Goal: Transaction & Acquisition: Purchase product/service

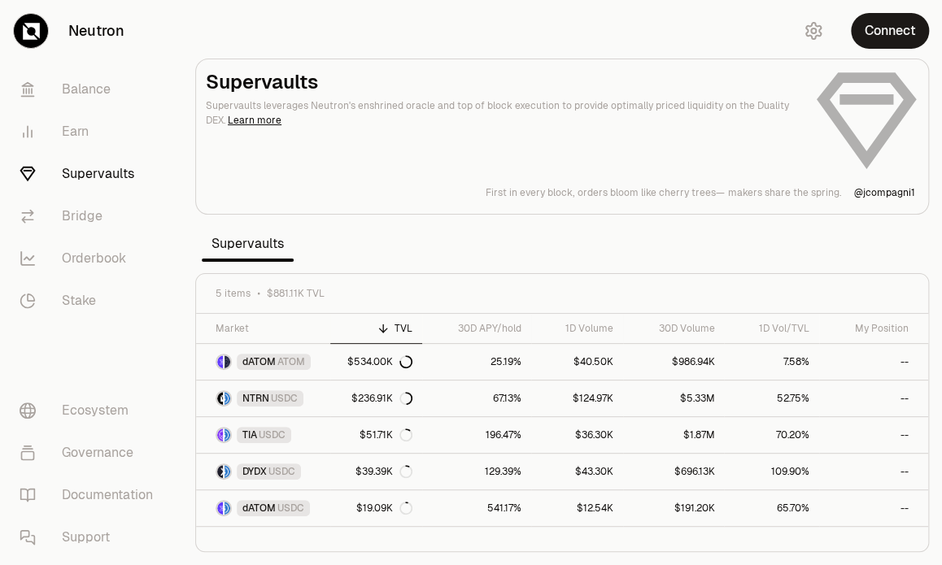
click at [411, 168] on div "Supervaults Supervaults leverages Neutron's enshrined oracle and top of block e…" at bounding box center [562, 134] width 712 height 130
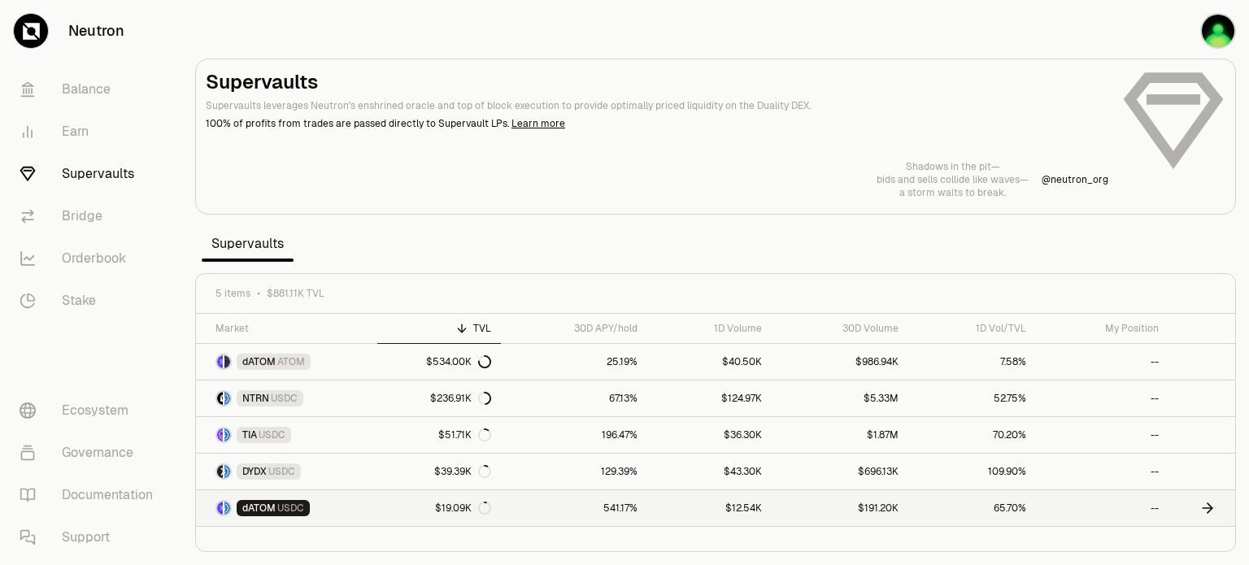
click at [619, 508] on link "541.17%" at bounding box center [574, 508] width 147 height 36
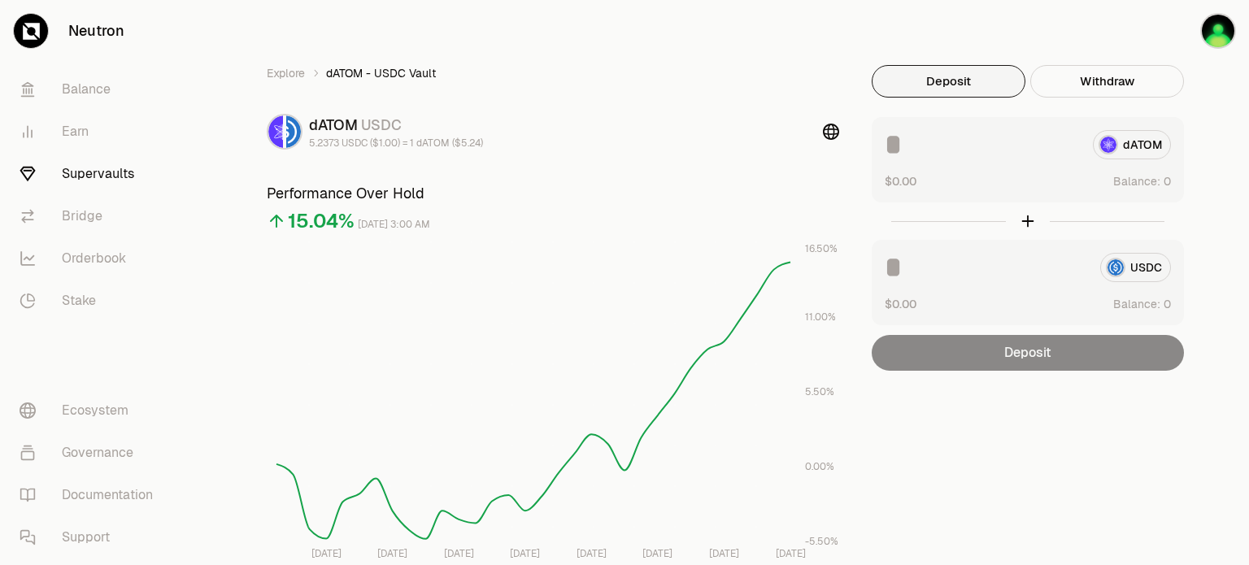
click at [932, 154] on input at bounding box center [982, 144] width 195 height 29
type input "**"
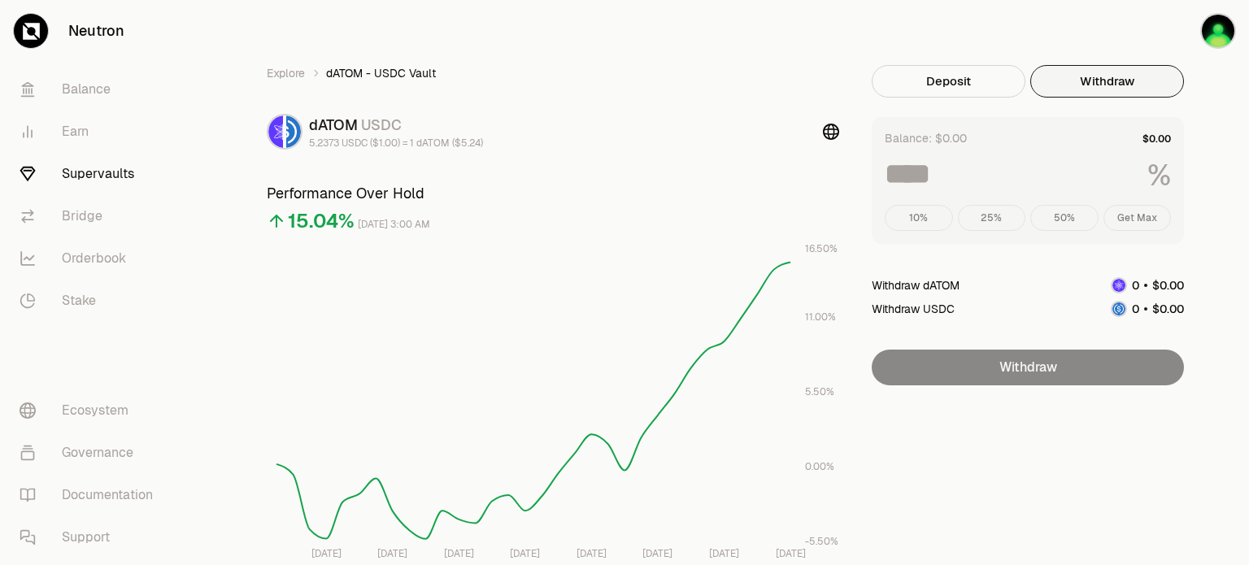
click at [941, 81] on button "Withdraw" at bounding box center [1107, 81] width 154 height 33
click at [941, 76] on button "Deposit" at bounding box center [949, 81] width 154 height 33
click at [941, 73] on button "Withdraw" at bounding box center [1107, 81] width 154 height 33
click at [941, 146] on div "Balance: $0.00" at bounding box center [1028, 138] width 286 height 16
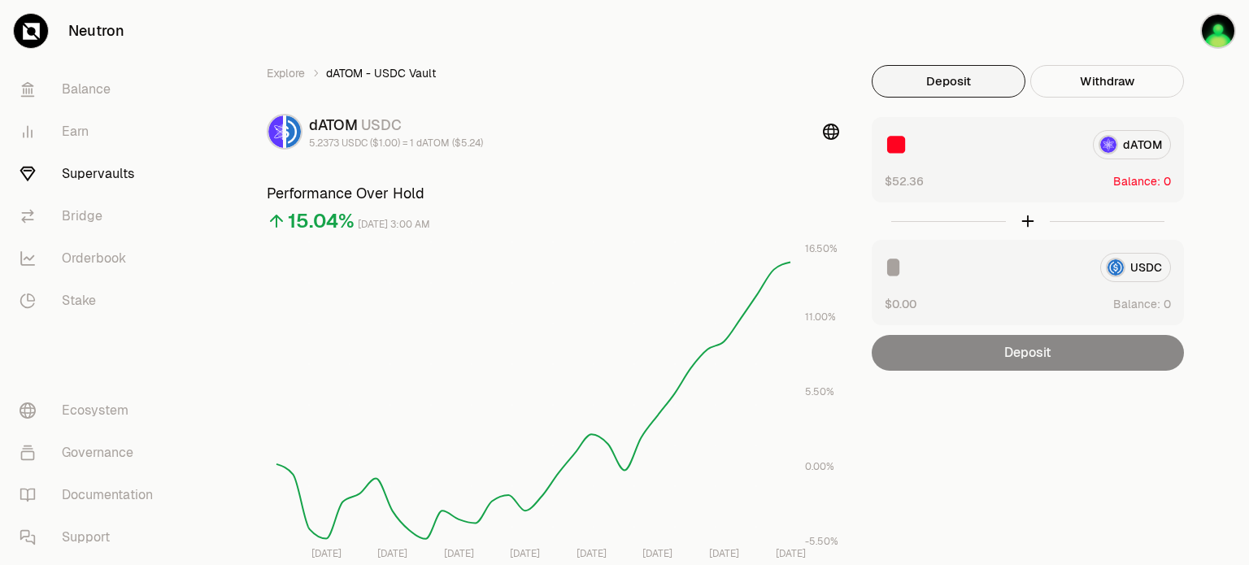
click at [941, 89] on button "Deposit" at bounding box center [949, 81] width 154 height 33
click at [941, 347] on div "Deposit" at bounding box center [1028, 353] width 312 height 36
click at [941, 185] on span "Balance:" at bounding box center [1136, 181] width 47 height 16
drag, startPoint x: 958, startPoint y: 152, endPoint x: 852, endPoint y: 133, distance: 107.5
click at [852, 133] on div "Explore dATOM - USDC Vault dATOM USDC 5.2373 USDC ($1.00) = 1 dATOM ($5.24) Per…" at bounding box center [715, 531] width 937 height 933
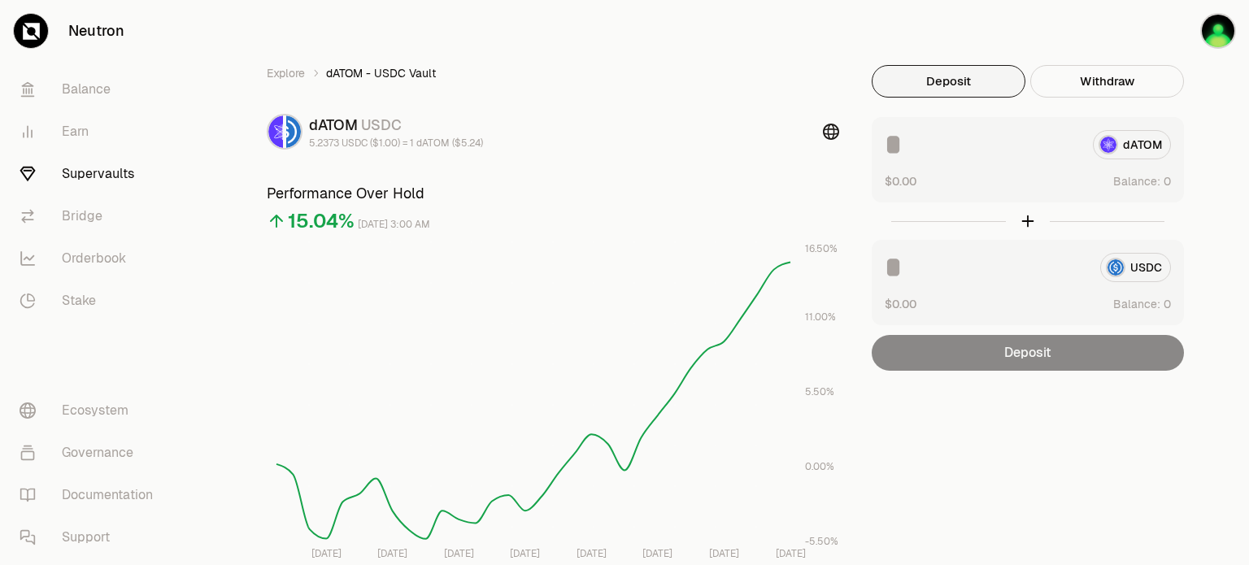
click at [835, 135] on icon at bounding box center [831, 132] width 16 height 16
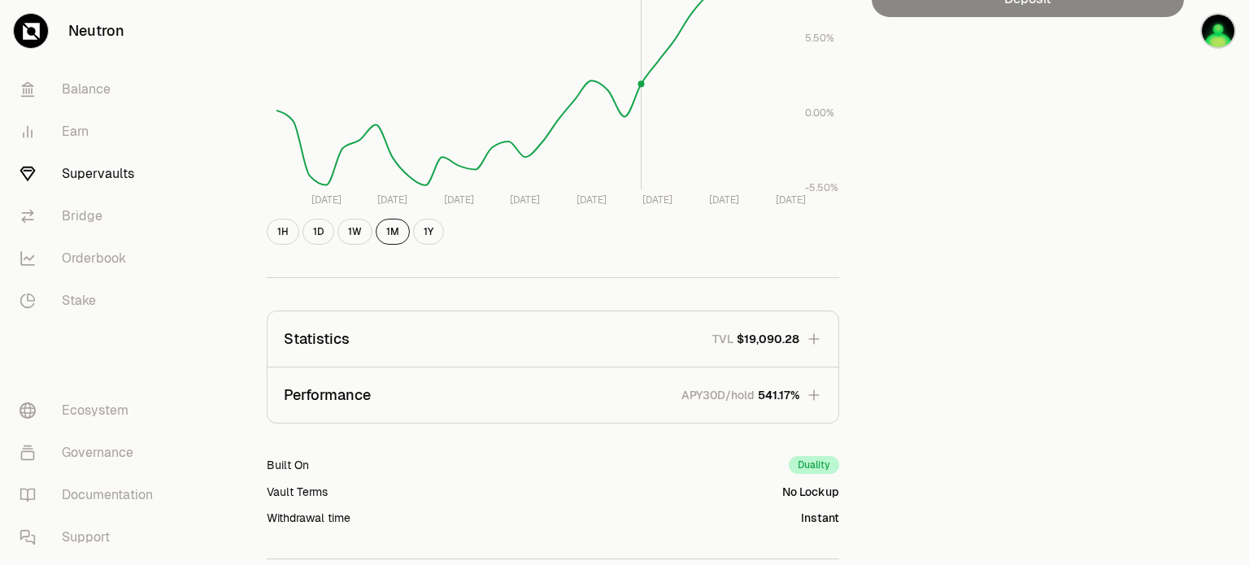
scroll to position [488, 0]
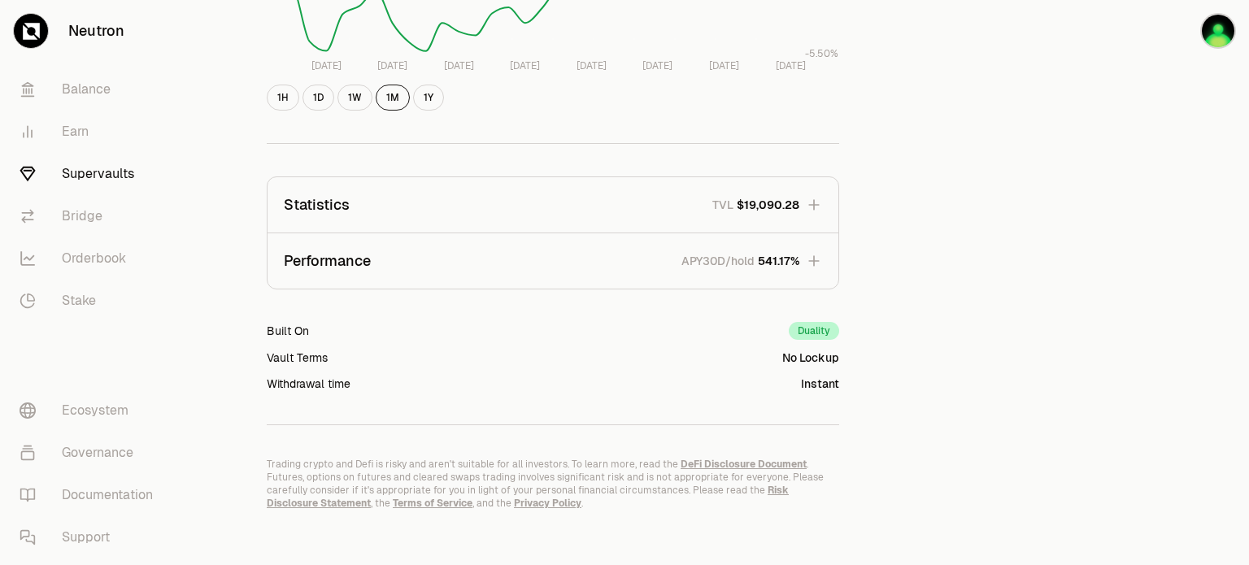
click at [94, 165] on link "Supervaults" at bounding box center [91, 174] width 169 height 42
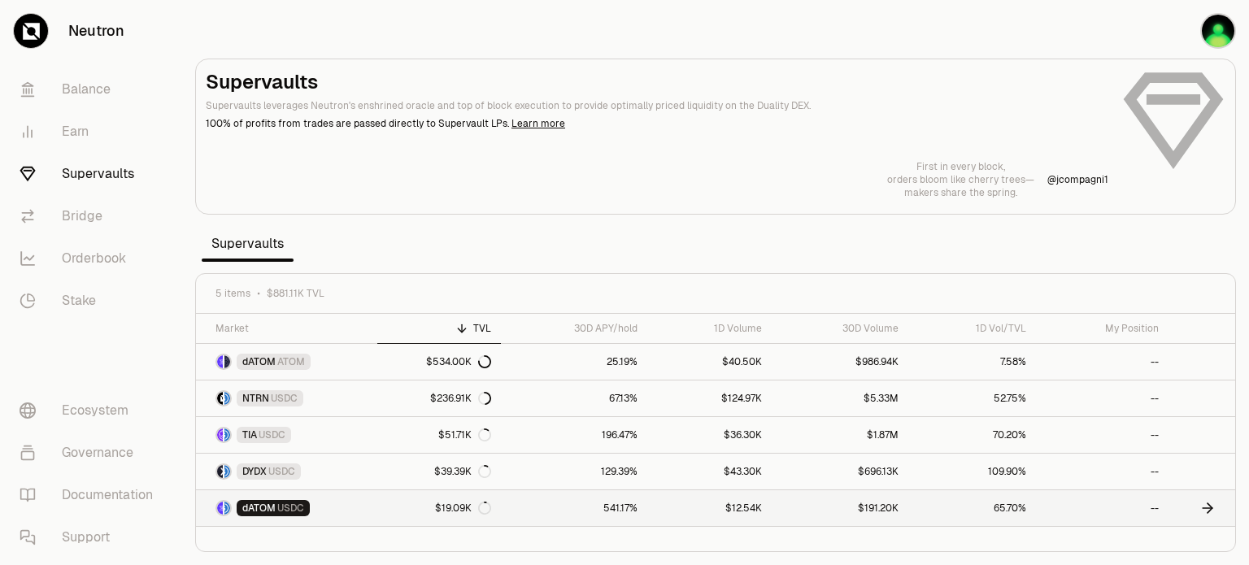
click at [277, 502] on span "USDC" at bounding box center [290, 508] width 27 height 13
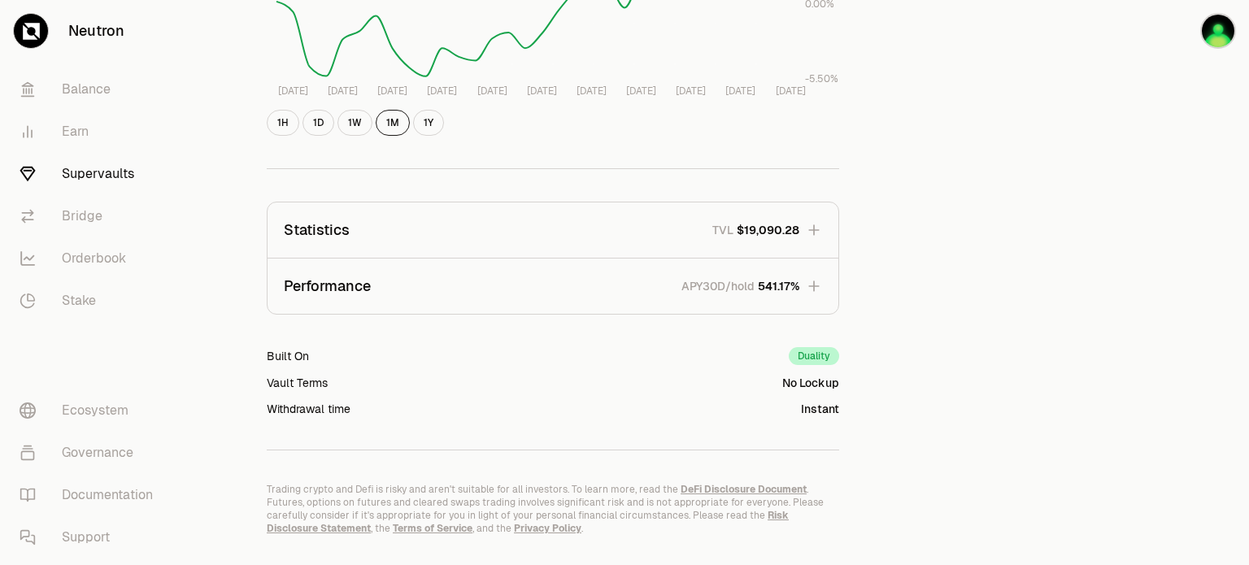
scroll to position [497, 0]
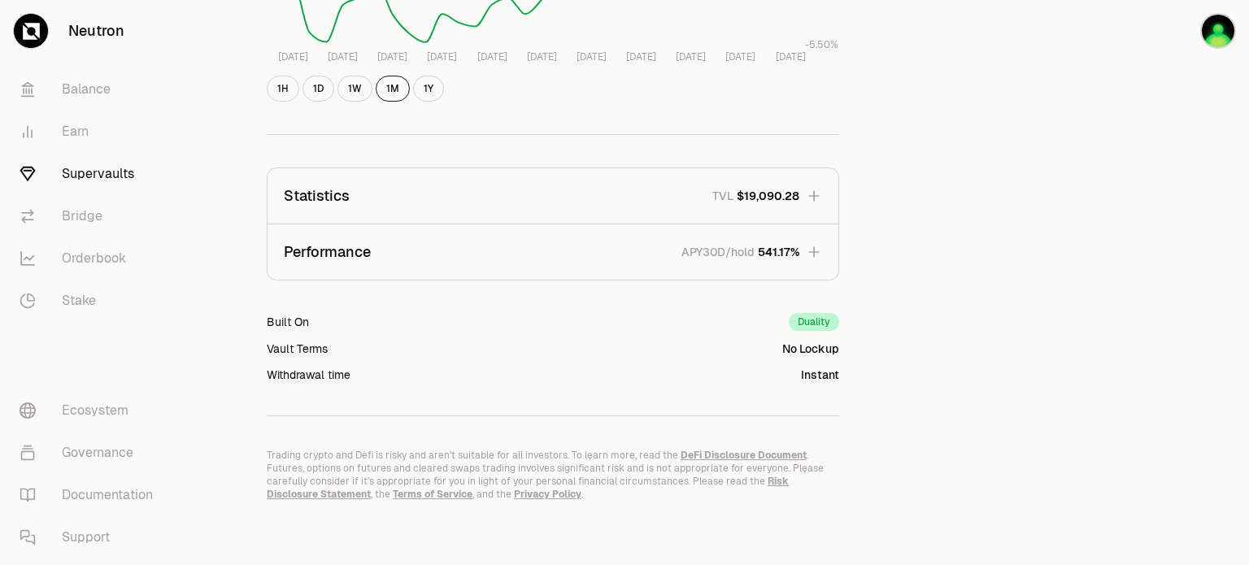
click at [816, 250] on icon "button" at bounding box center [813, 251] width 11 height 11
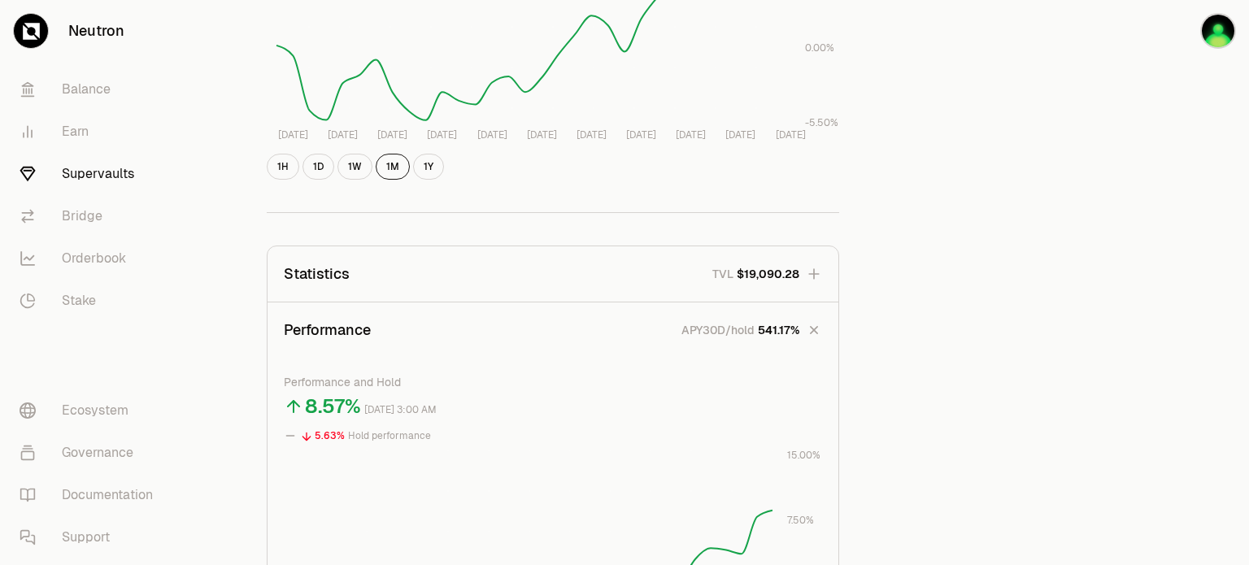
scroll to position [416, 0]
click at [813, 330] on icon "button" at bounding box center [814, 333] width 23 height 23
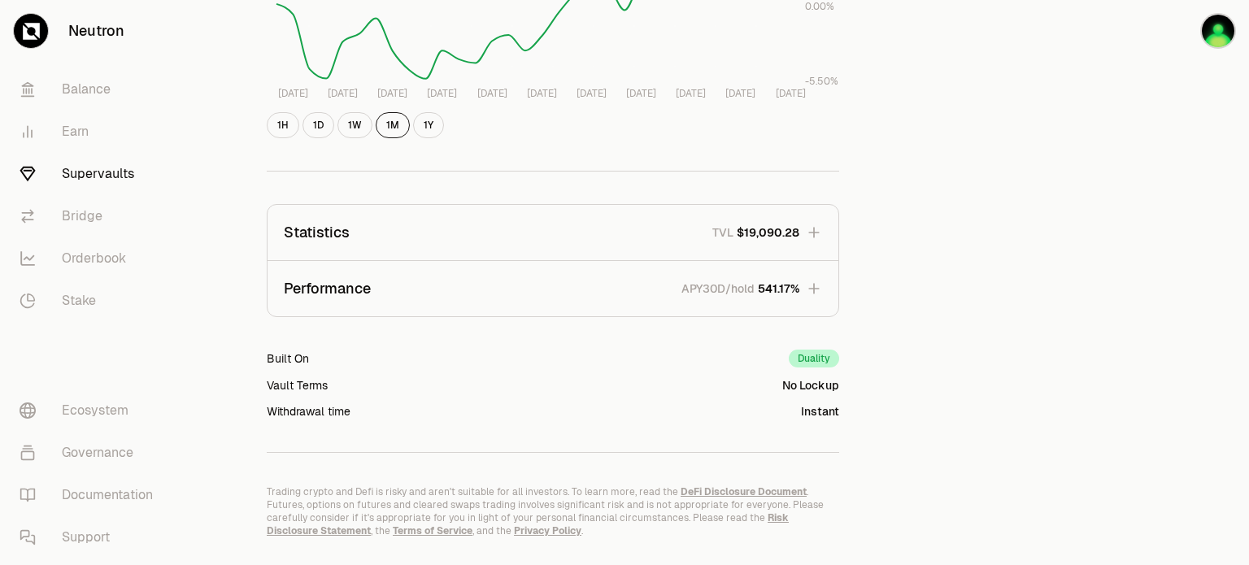
scroll to position [497, 0]
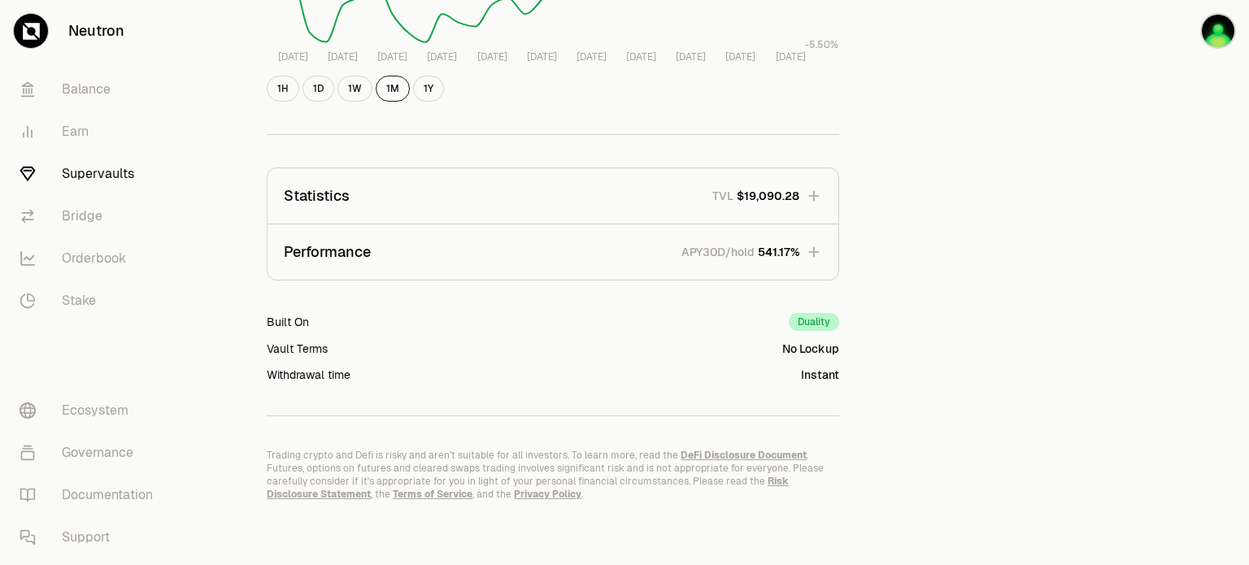
click at [725, 455] on link "DeFi Disclosure Document" at bounding box center [744, 455] width 126 height 13
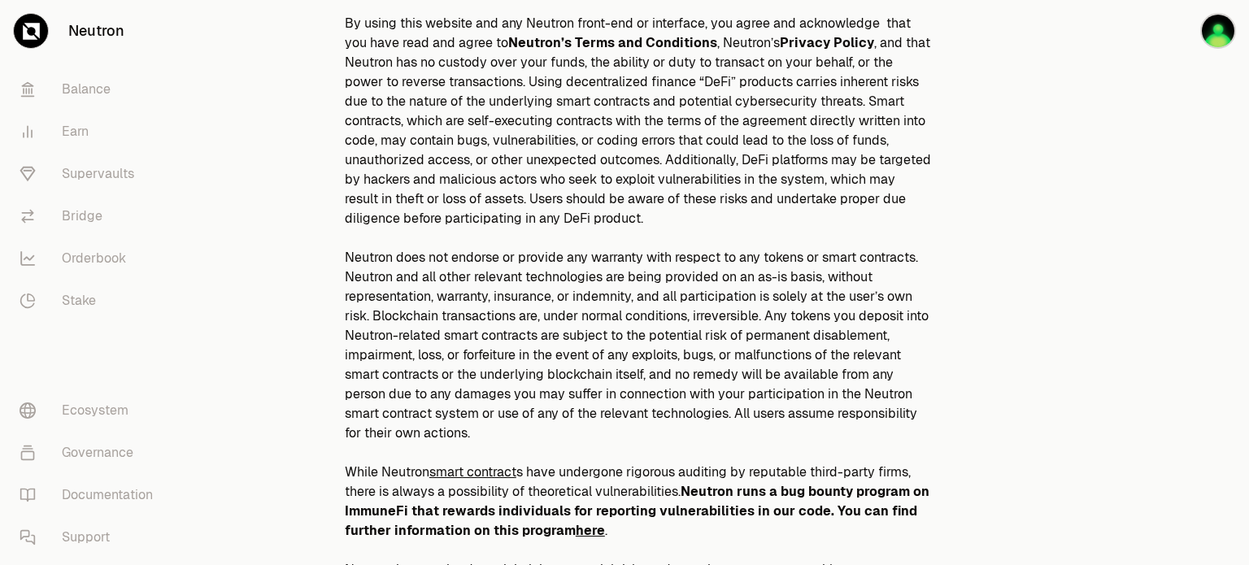
scroll to position [677, 0]
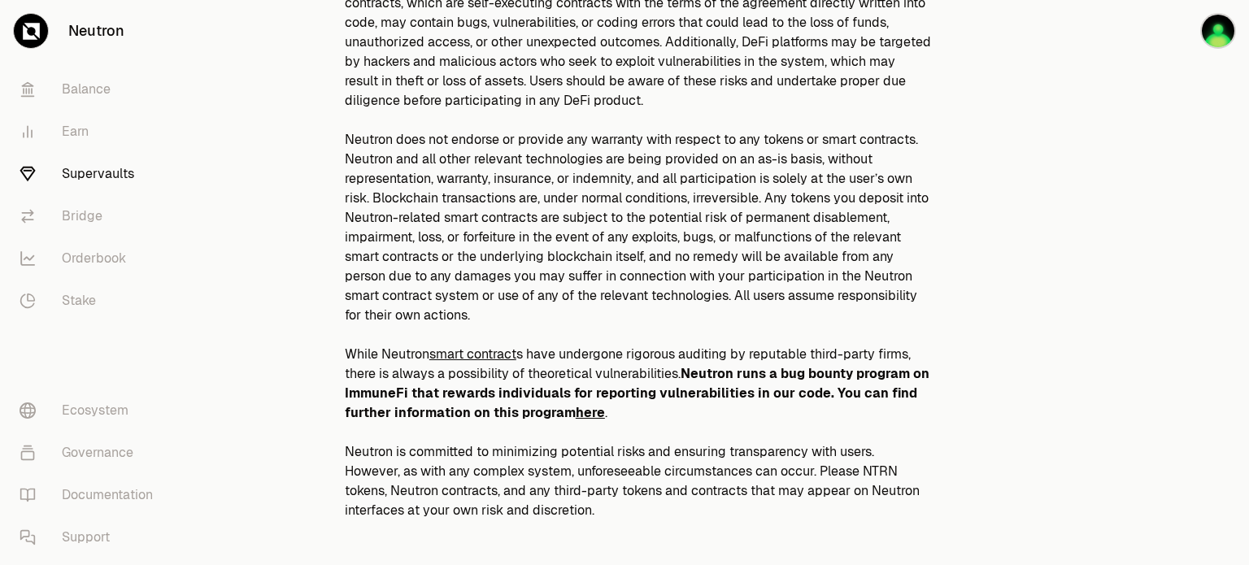
click at [89, 165] on link "Supervaults" at bounding box center [91, 174] width 169 height 42
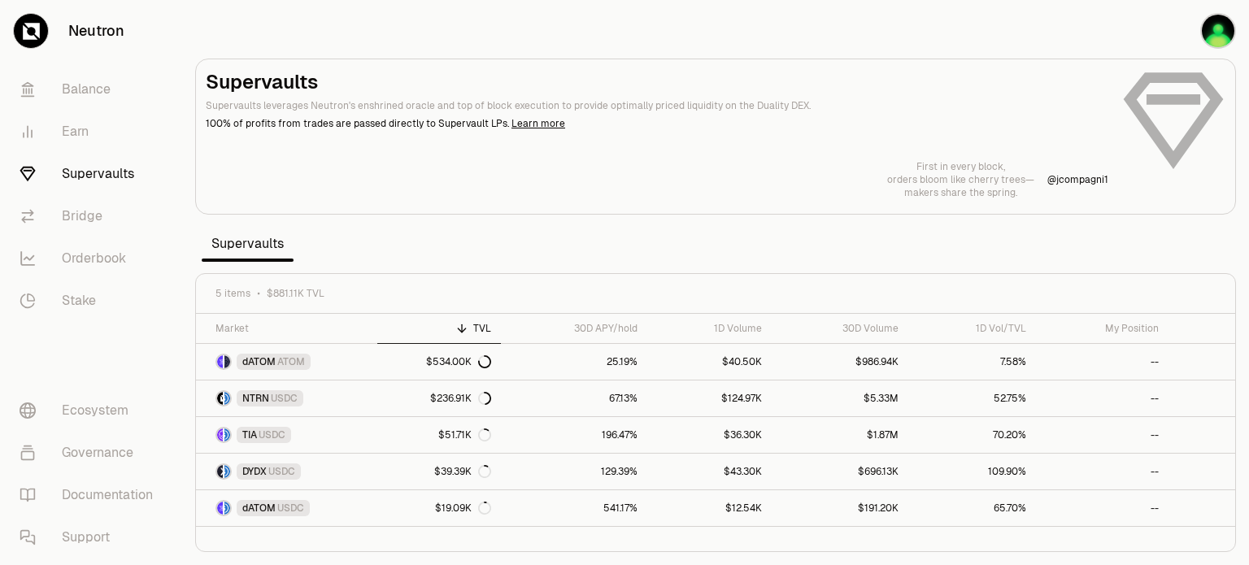
click at [941, 110] on div "Supervaults Supervaults leverages Neutron's enshrined oracle and top of block e…" at bounding box center [716, 134] width 1020 height 130
click at [513, 122] on link "Learn more" at bounding box center [538, 123] width 54 height 13
click at [941, 507] on link at bounding box center [1201, 508] width 67 height 36
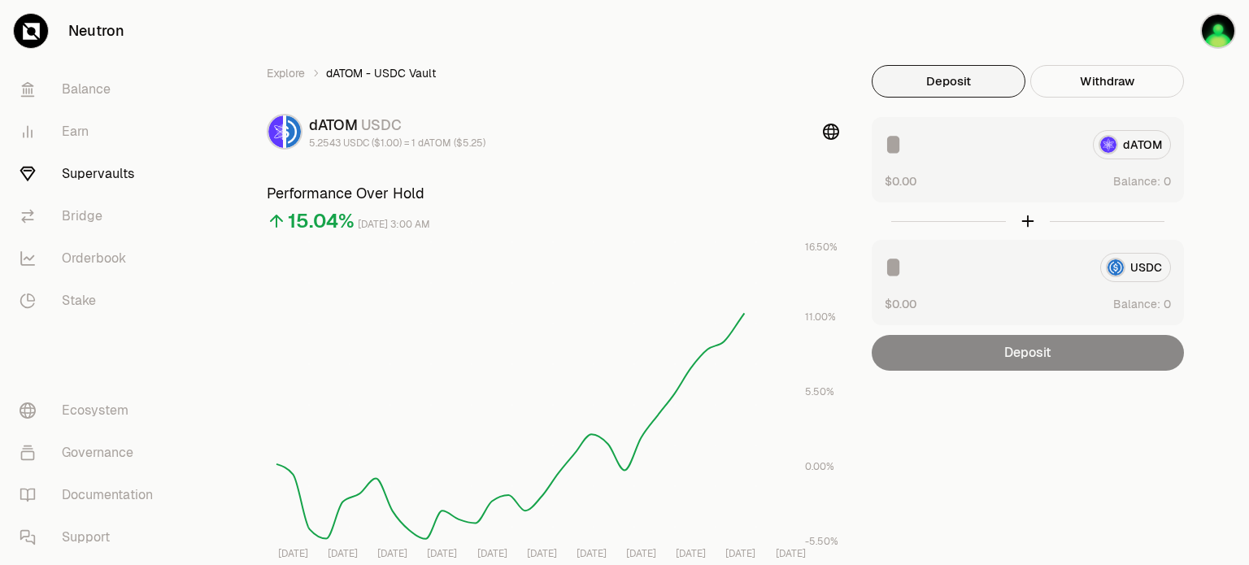
click at [941, 146] on input at bounding box center [982, 144] width 195 height 29
type input "**"
click at [920, 255] on input at bounding box center [986, 267] width 202 height 29
type input "**"
click at [941, 354] on div "Deposit" at bounding box center [1028, 353] width 312 height 36
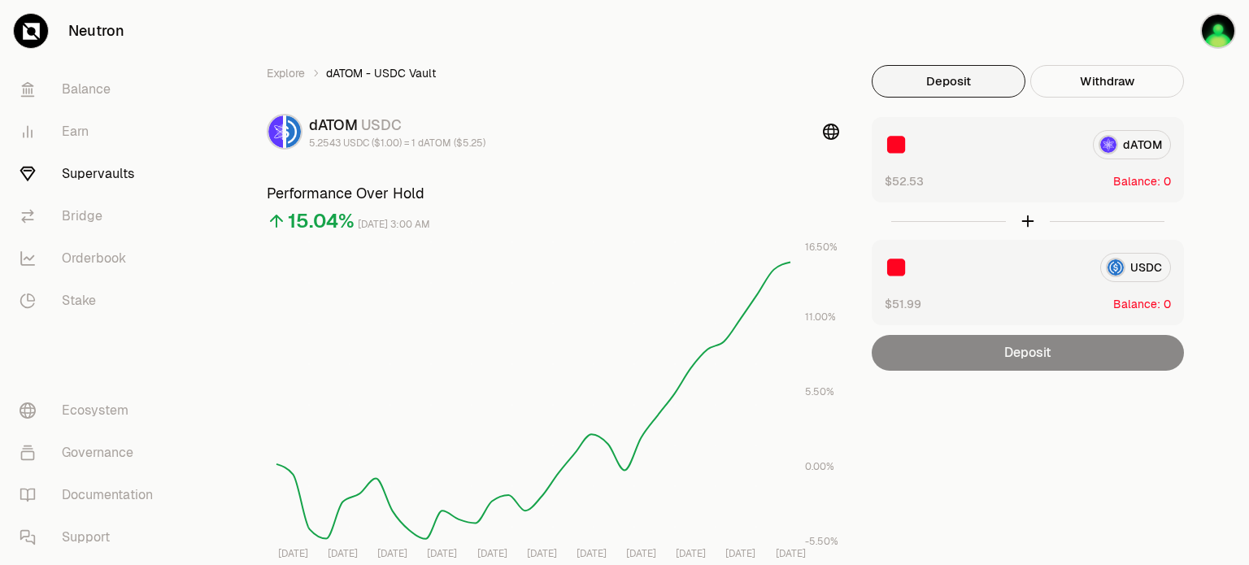
click at [941, 227] on div at bounding box center [1028, 220] width 312 height 37
click at [941, 220] on div at bounding box center [1028, 220] width 312 height 37
drag, startPoint x: 928, startPoint y: 259, endPoint x: 816, endPoint y: 244, distance: 112.5
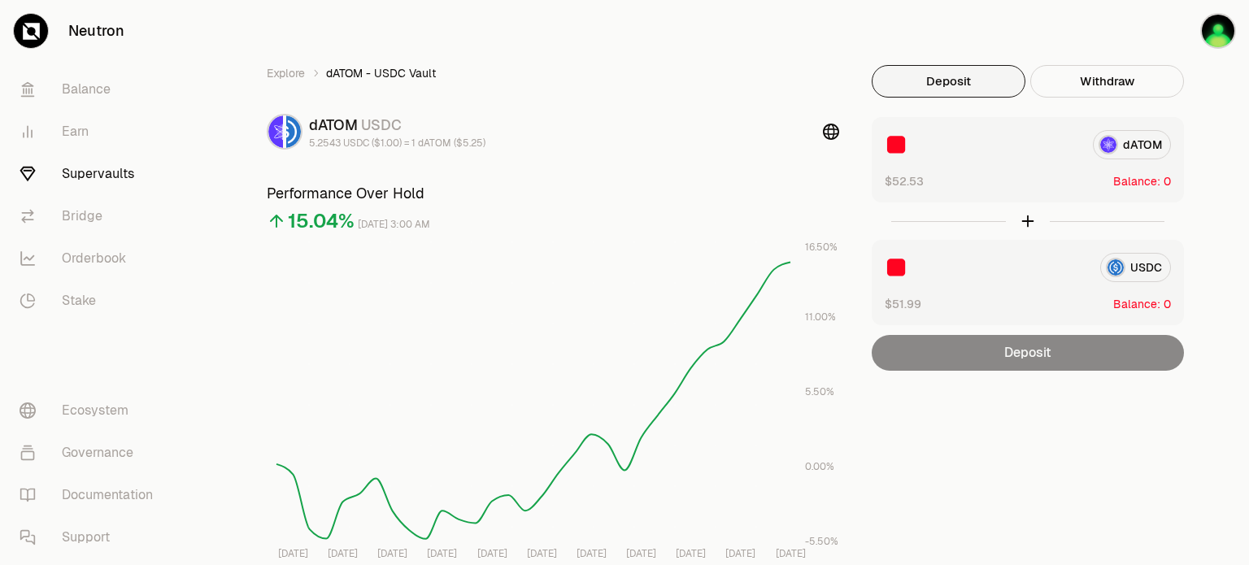
click at [816, 244] on div "Explore dATOM - USDC Vault dATOM USDC 5.2543 USDC ($1.00) = 1 dATOM ($5.25) Per…" at bounding box center [715, 531] width 937 height 933
click at [941, 224] on div at bounding box center [1028, 220] width 312 height 37
click at [941, 222] on div at bounding box center [1028, 220] width 312 height 37
click at [941, 366] on div "Deposit" at bounding box center [1028, 353] width 312 height 36
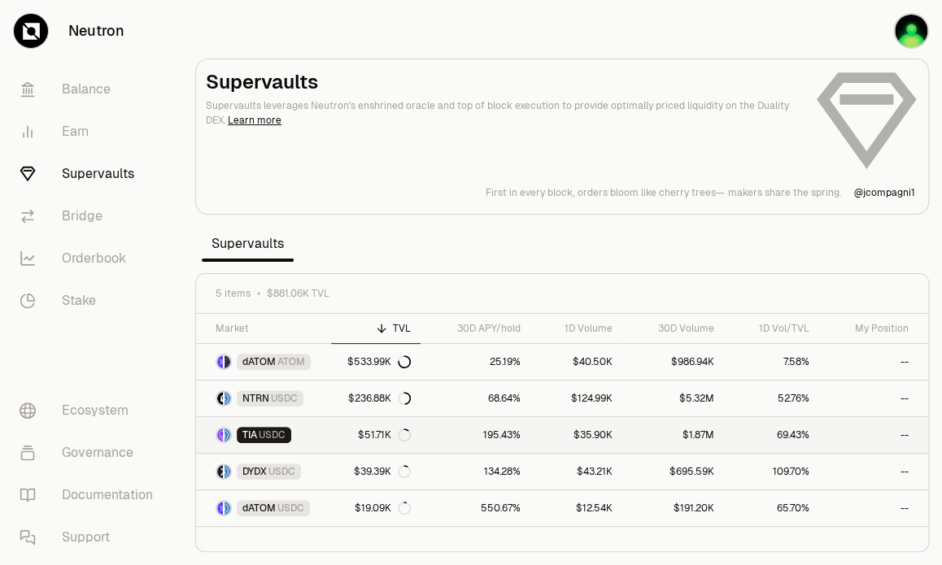
click at [849, 432] on link "--" at bounding box center [873, 435] width 109 height 36
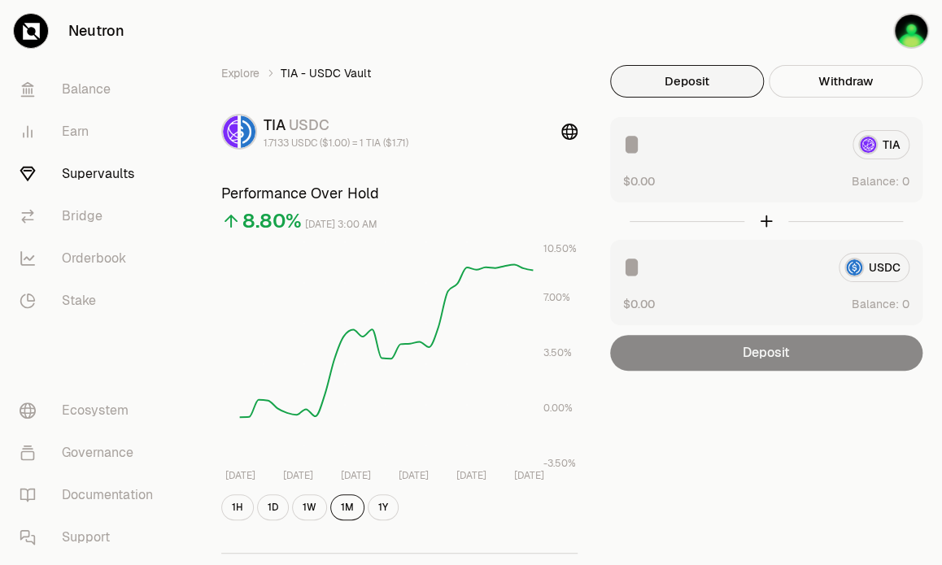
click at [644, 151] on input at bounding box center [731, 144] width 216 height 29
type input "**"
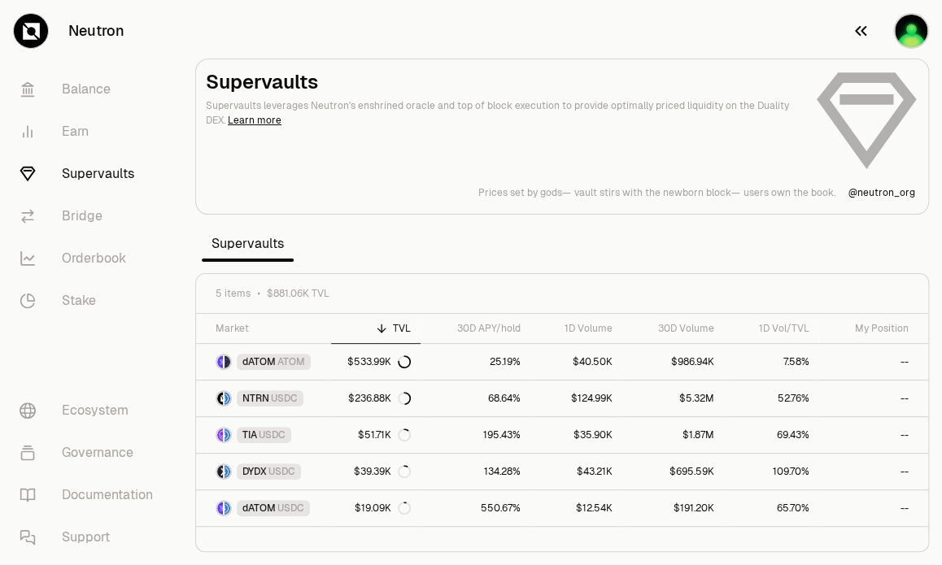
click at [917, 29] on img "button" at bounding box center [911, 31] width 36 height 36
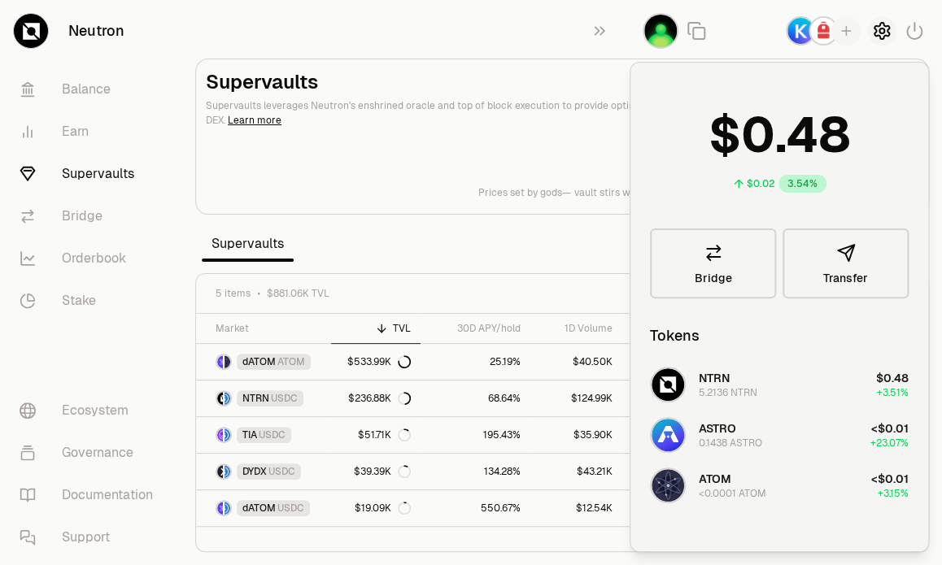
click at [878, 27] on icon "button" at bounding box center [882, 31] width 20 height 20
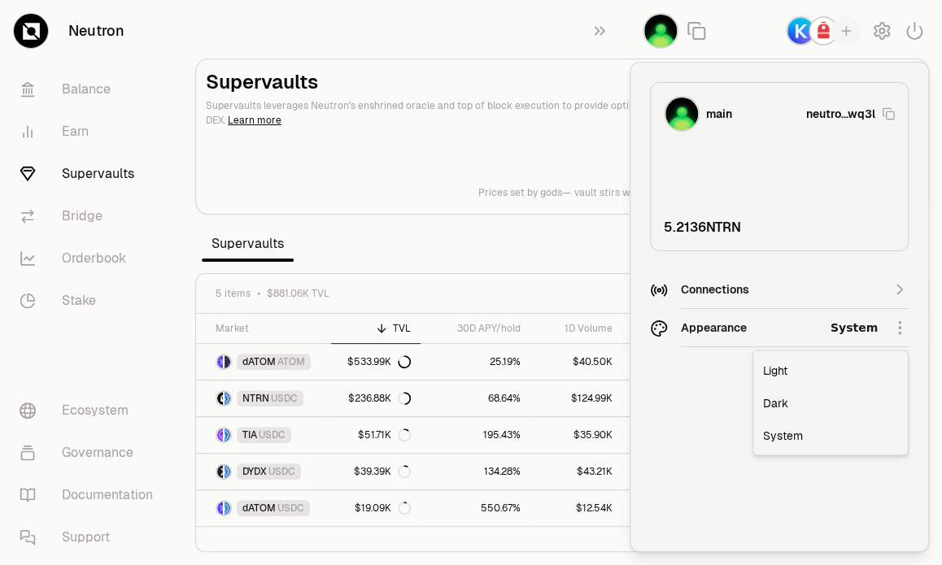
click at [766, 334] on html "Neutron Balance Earn Supervaults Bridge Orderbook Stake Ecosystem Governance Do…" at bounding box center [471, 282] width 942 height 565
click at [788, 438] on div "System" at bounding box center [830, 435] width 148 height 33
click at [742, 333] on html "Neutron Balance Earn Supervaults Bridge Orderbook Stake Ecosystem Governance Do…" at bounding box center [471, 282] width 942 height 565
click at [776, 402] on div "Dark" at bounding box center [830, 402] width 148 height 33
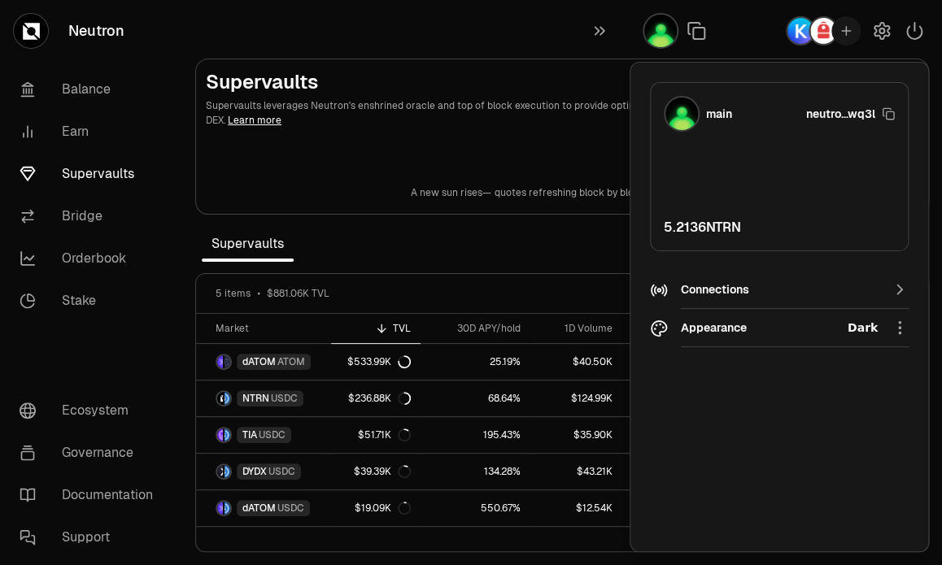
click at [748, 325] on html "Neutron Balance Earn Supervaults Bridge Orderbook Stake Ecosystem Governance Do…" at bounding box center [471, 282] width 942 height 565
click at [777, 371] on div "Light" at bounding box center [830, 370] width 148 height 33
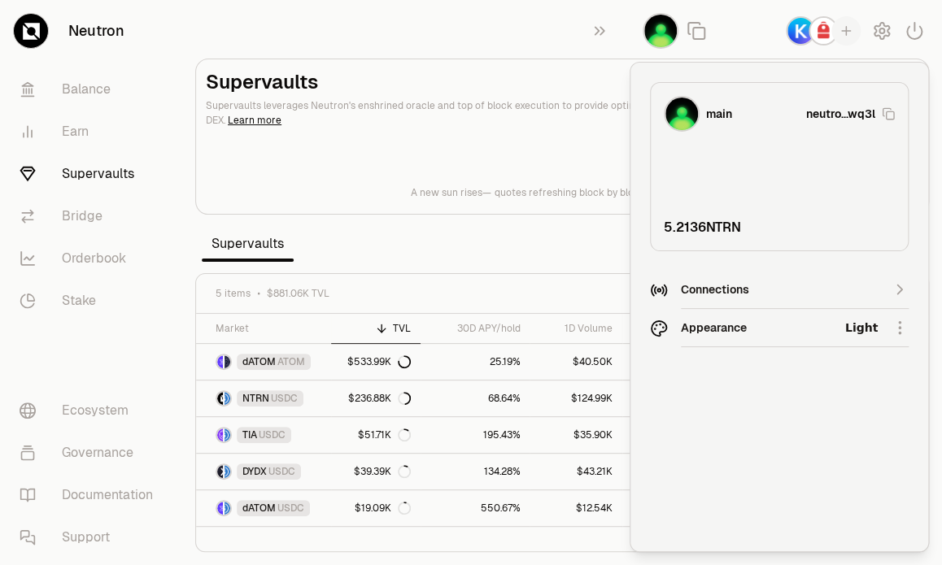
click at [771, 294] on div "Connections" at bounding box center [779, 289] width 197 height 16
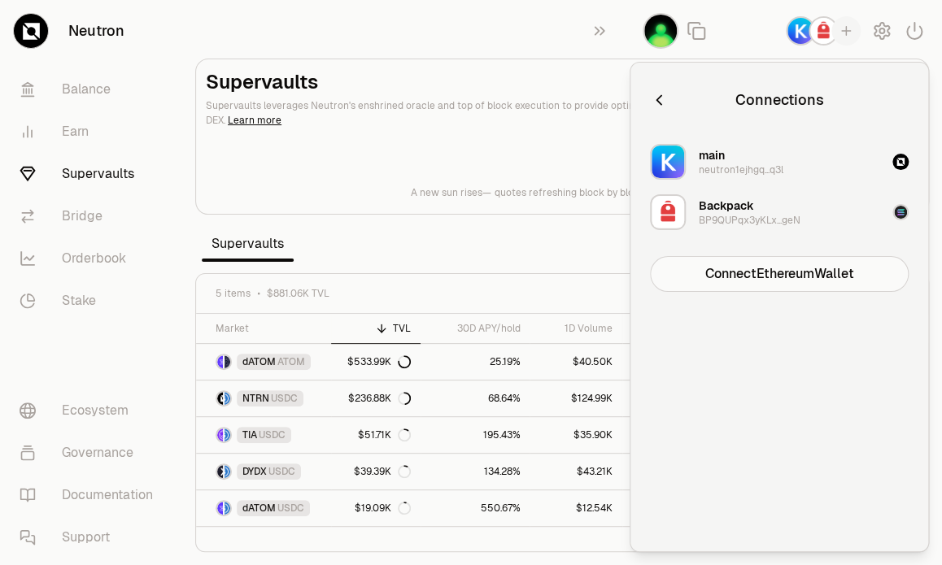
click at [655, 96] on icon "button" at bounding box center [659, 100] width 18 height 18
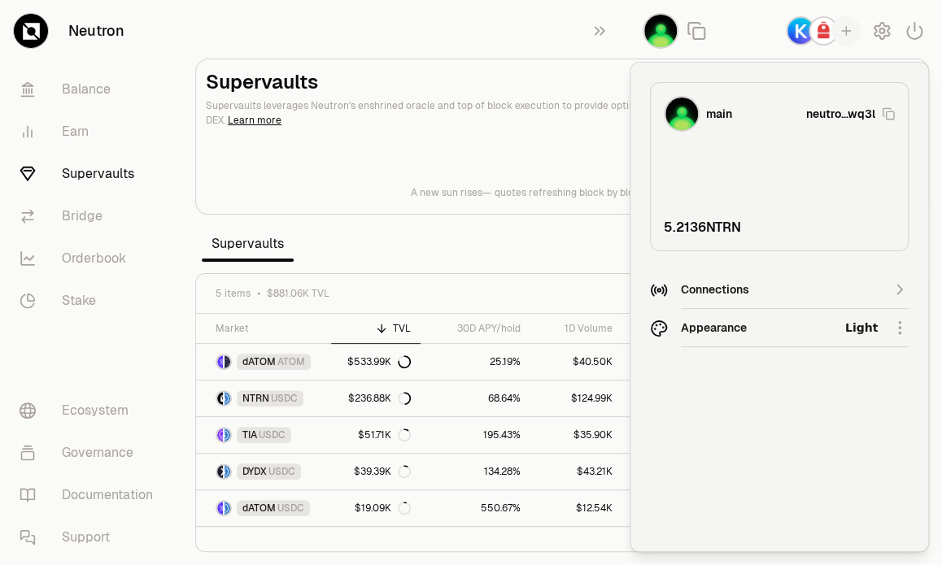
click at [594, 134] on div "Supervaults Supervaults leverages Neutron's enshrined oracle and top of block e…" at bounding box center [562, 134] width 712 height 130
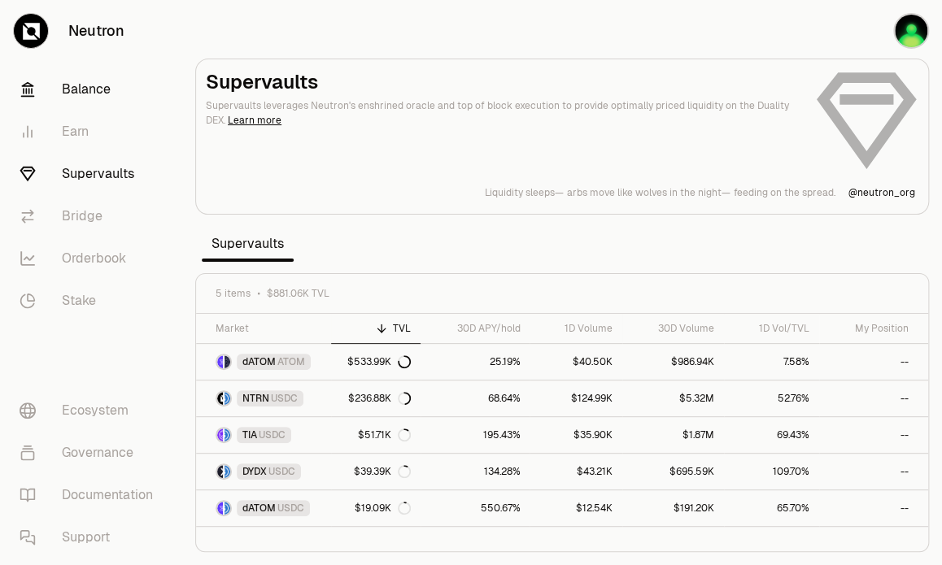
click at [85, 96] on link "Balance" at bounding box center [91, 89] width 169 height 42
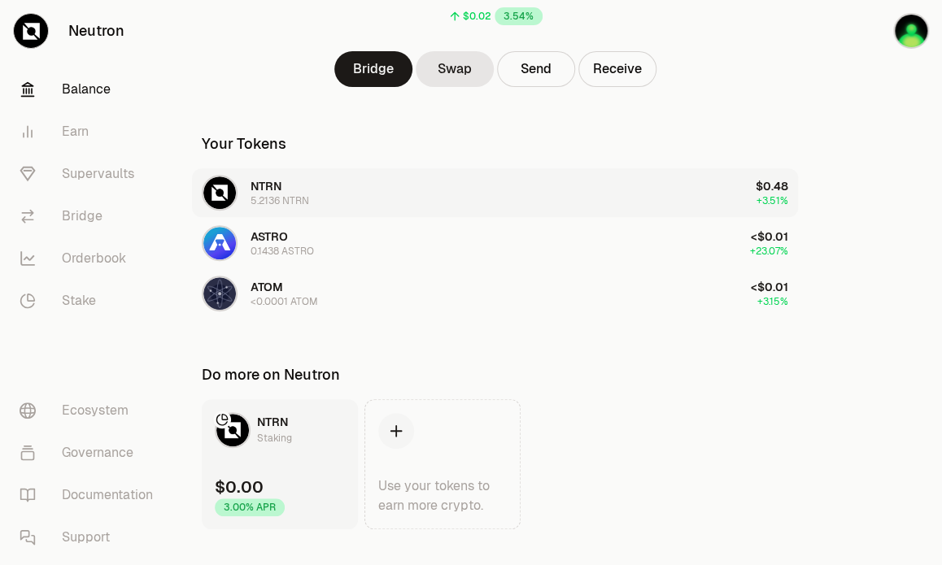
scroll to position [218, 0]
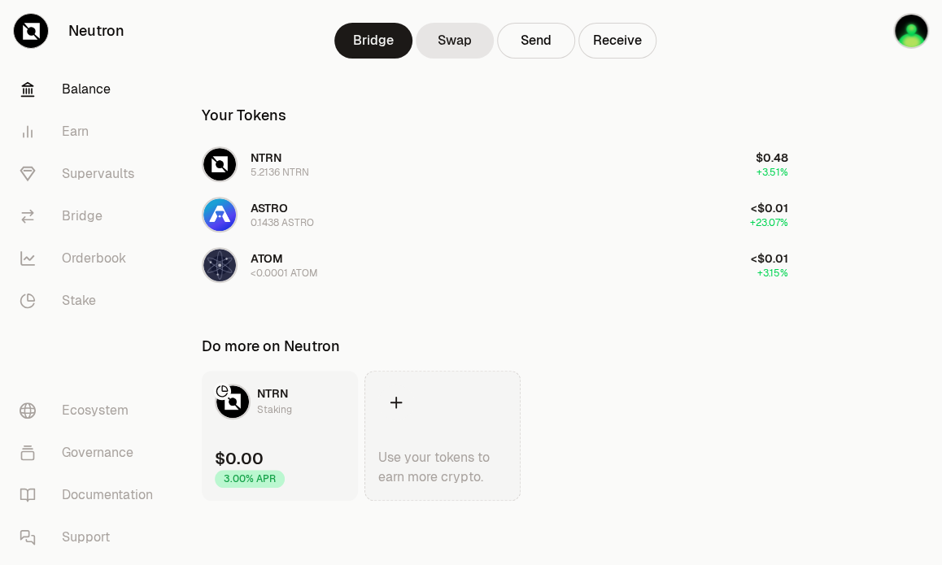
click at [428, 420] on link "Use your tokens to earn more crypto." at bounding box center [442, 436] width 156 height 130
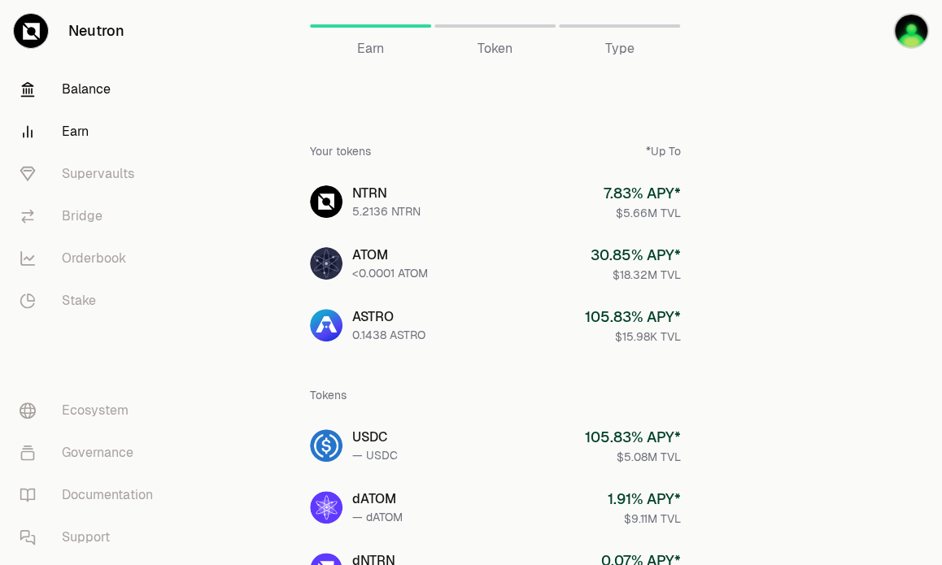
click at [89, 98] on link "Balance" at bounding box center [91, 89] width 169 height 42
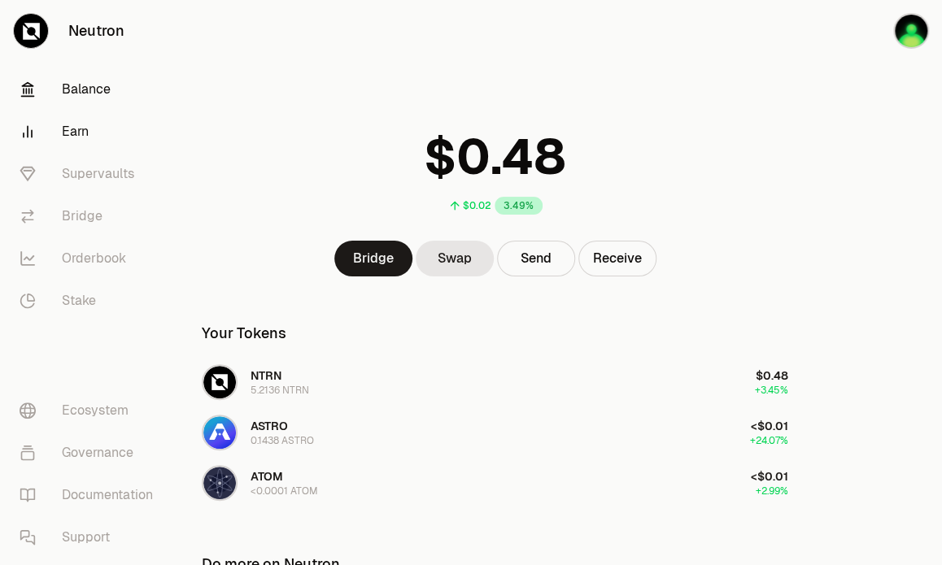
click at [73, 133] on link "Earn" at bounding box center [91, 132] width 169 height 42
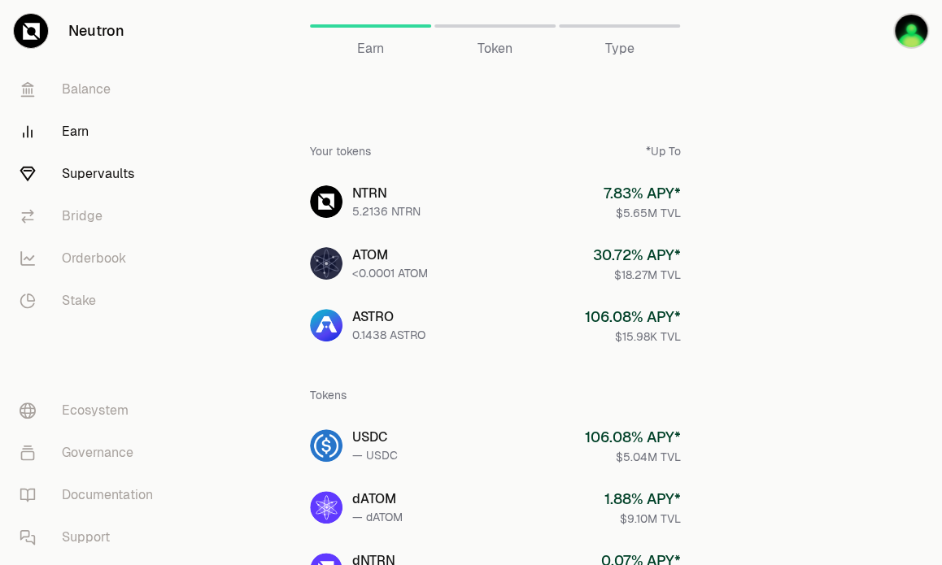
click at [100, 173] on link "Supervaults" at bounding box center [91, 174] width 169 height 42
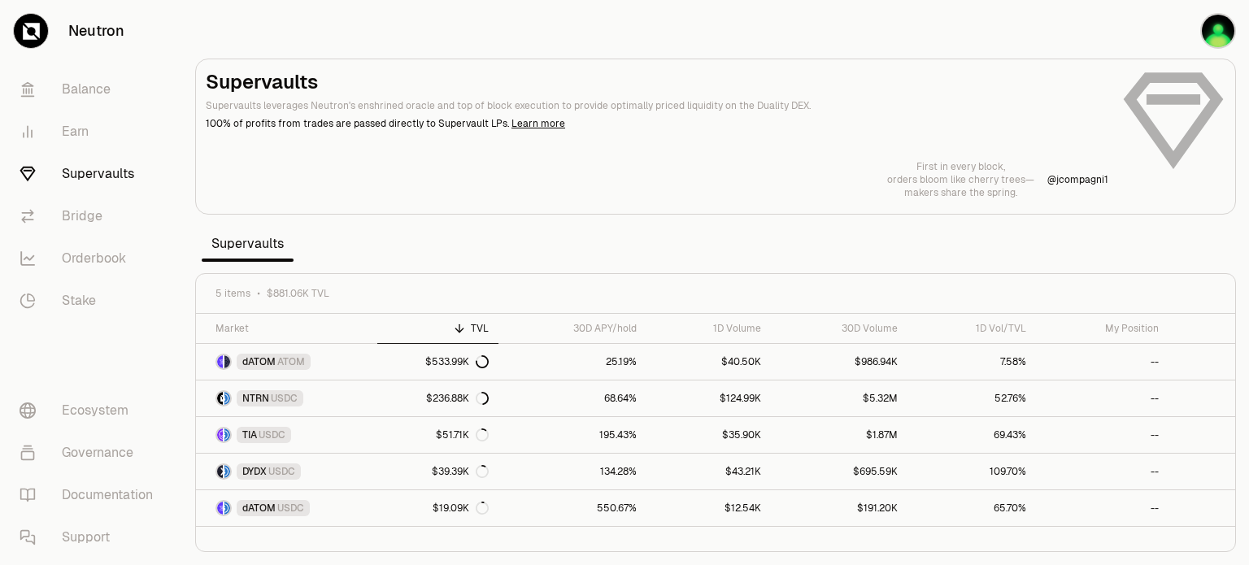
click at [941, 181] on p "orders bloom like cherry trees—" at bounding box center [960, 179] width 147 height 13
